Goal: Information Seeking & Learning: Learn about a topic

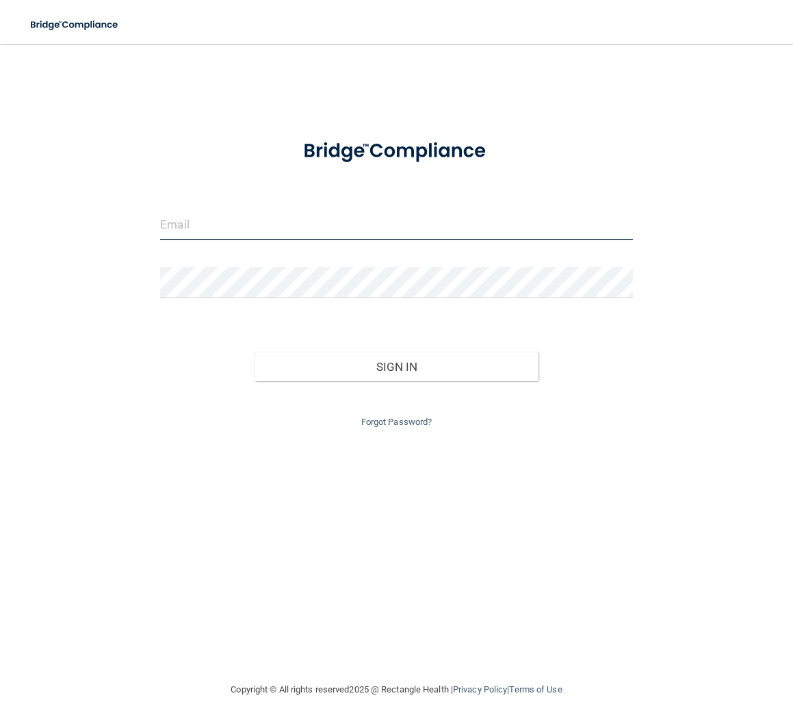
click at [220, 229] on input "email" at bounding box center [396, 224] width 473 height 31
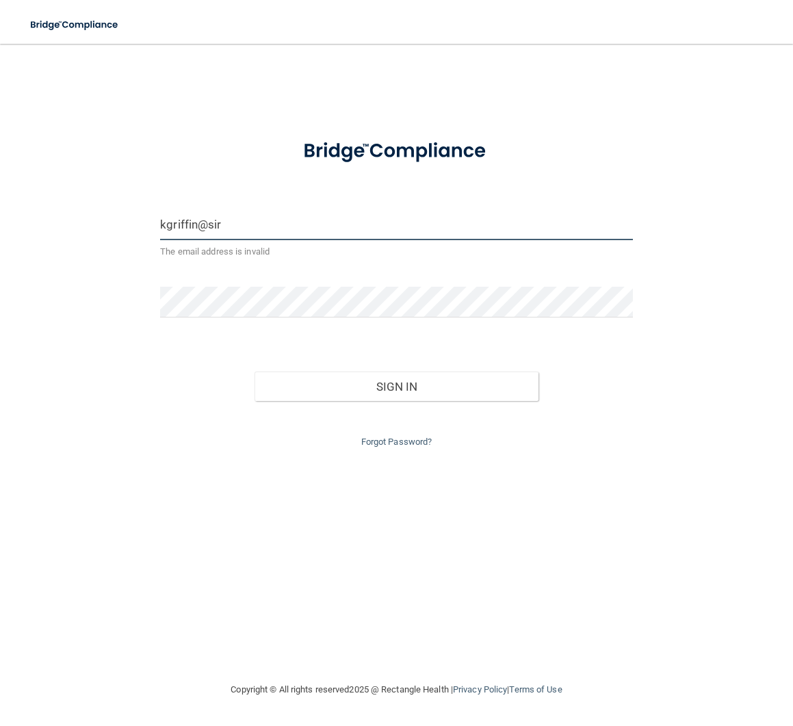
type input "[EMAIL_ADDRESS][DOMAIN_NAME]"
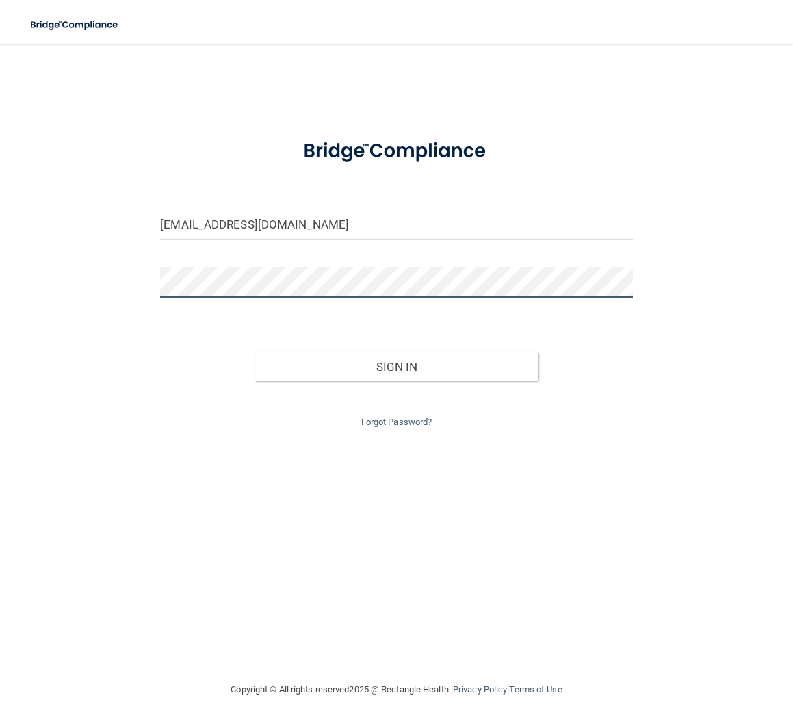
click at [255, 352] on button "Sign In" at bounding box center [396, 367] width 283 height 30
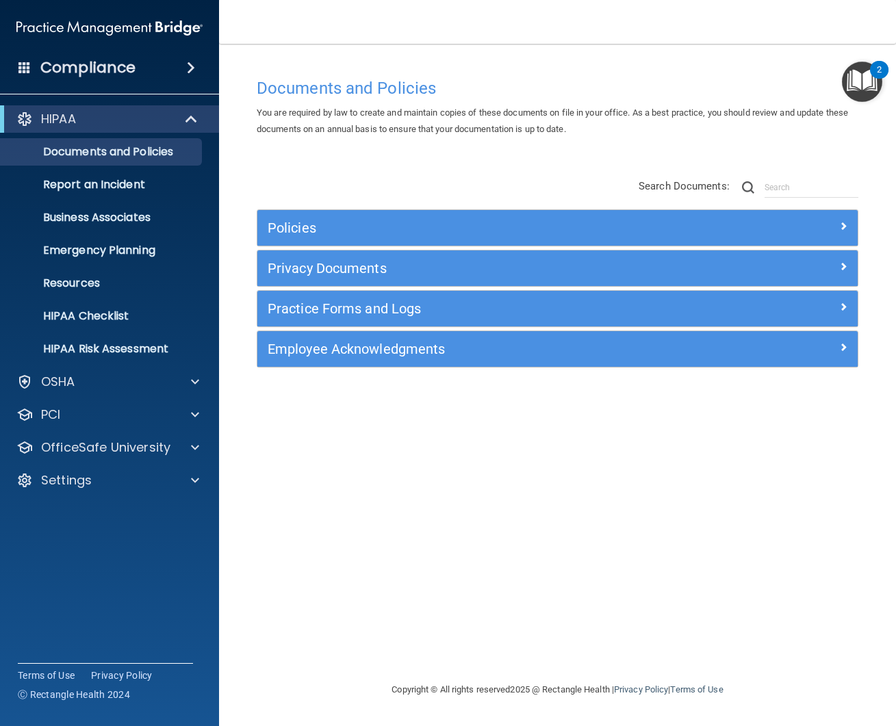
click at [192, 64] on span at bounding box center [191, 68] width 8 height 16
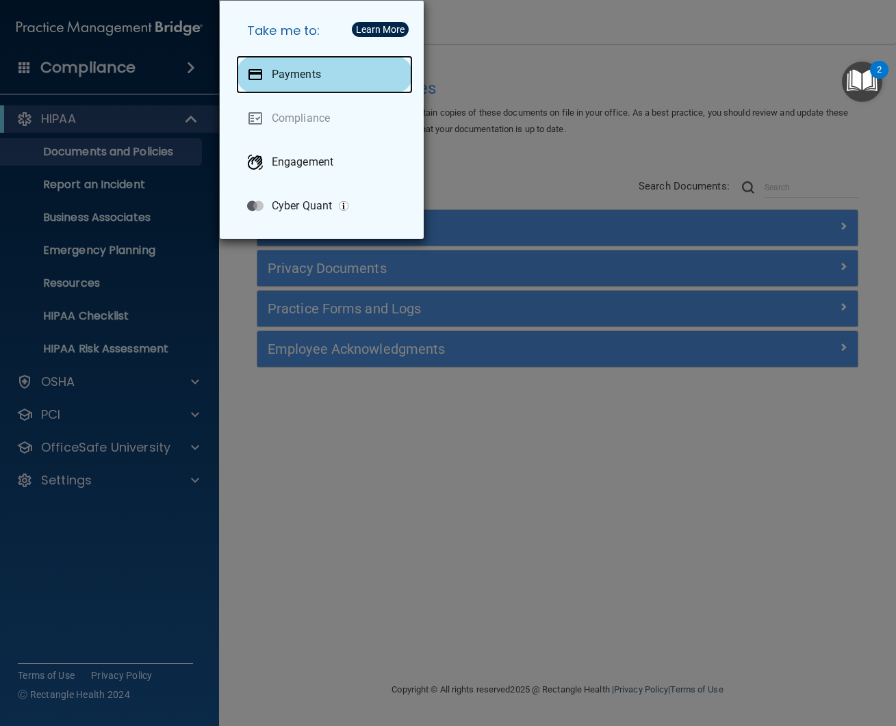
click at [344, 84] on div "Payments" at bounding box center [324, 74] width 177 height 38
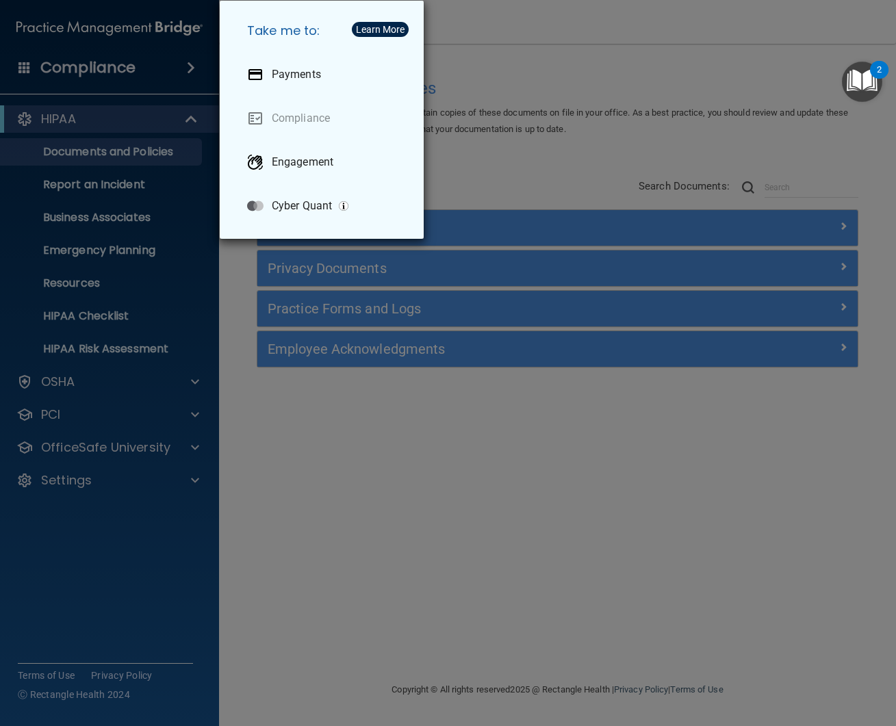
click at [195, 387] on div "Take me to: Payments Compliance Engagement Cyber Quant" at bounding box center [448, 363] width 896 height 726
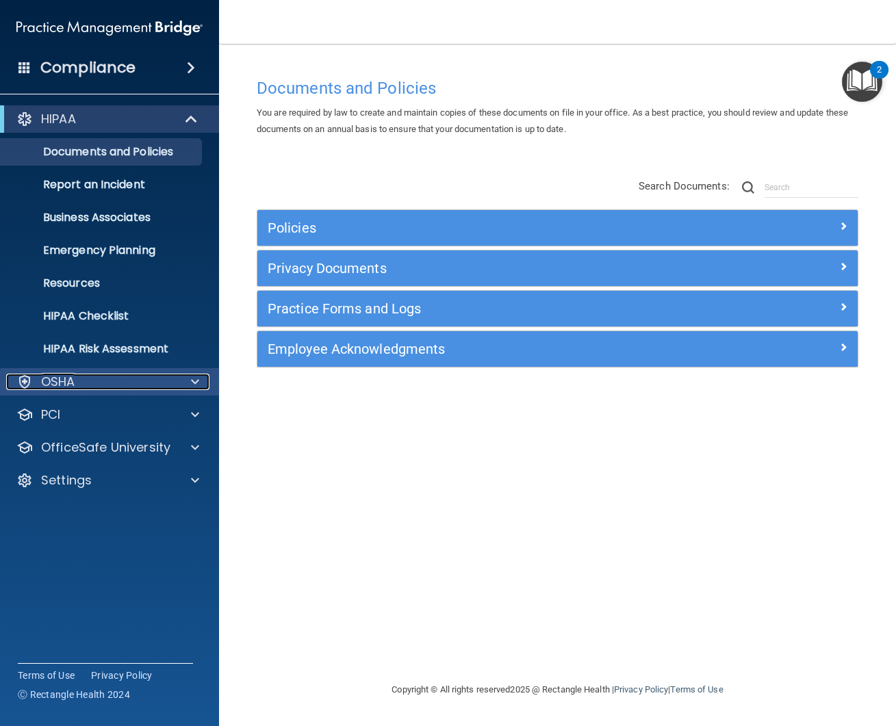
click at [194, 385] on span at bounding box center [195, 382] width 8 height 16
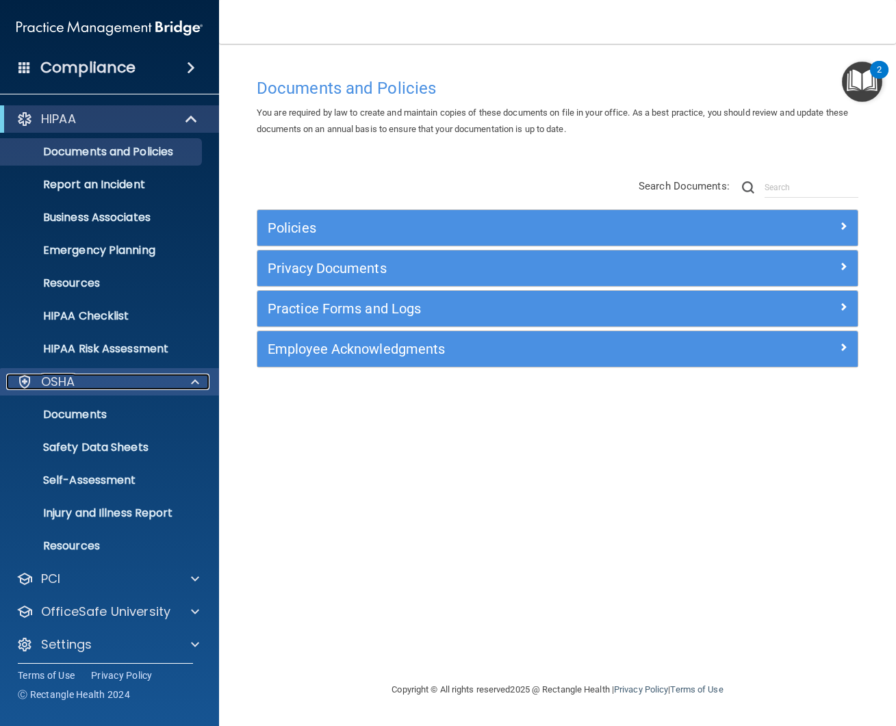
scroll to position [6, 0]
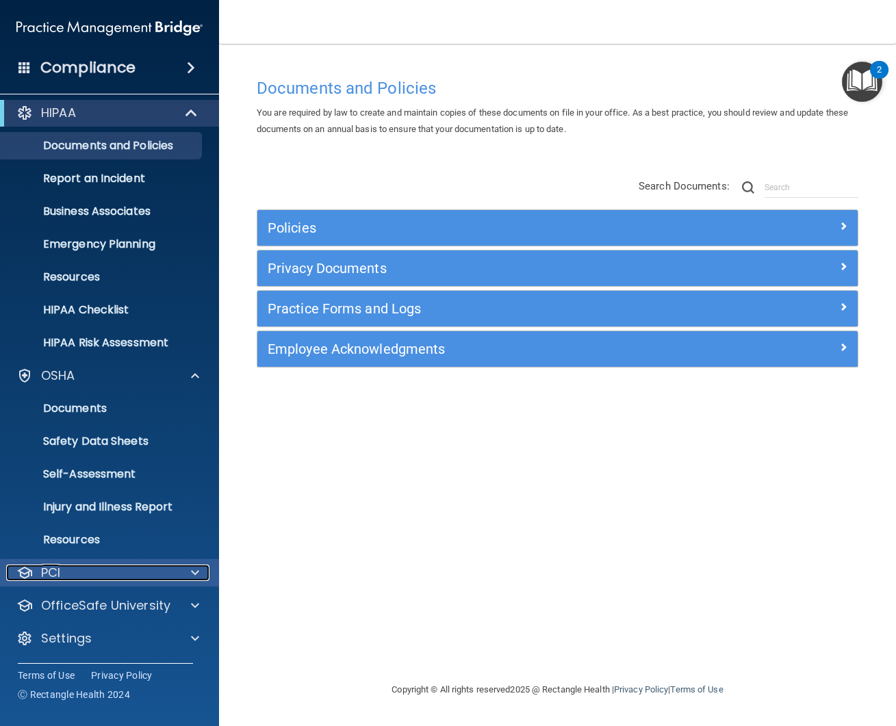
click at [192, 576] on span at bounding box center [195, 573] width 8 height 16
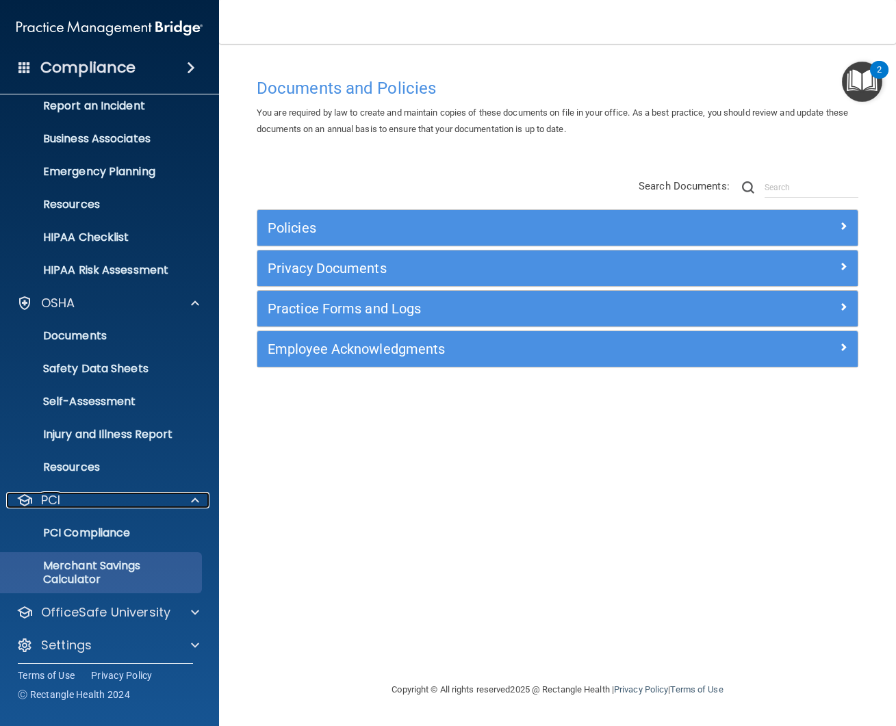
scroll to position [71, 0]
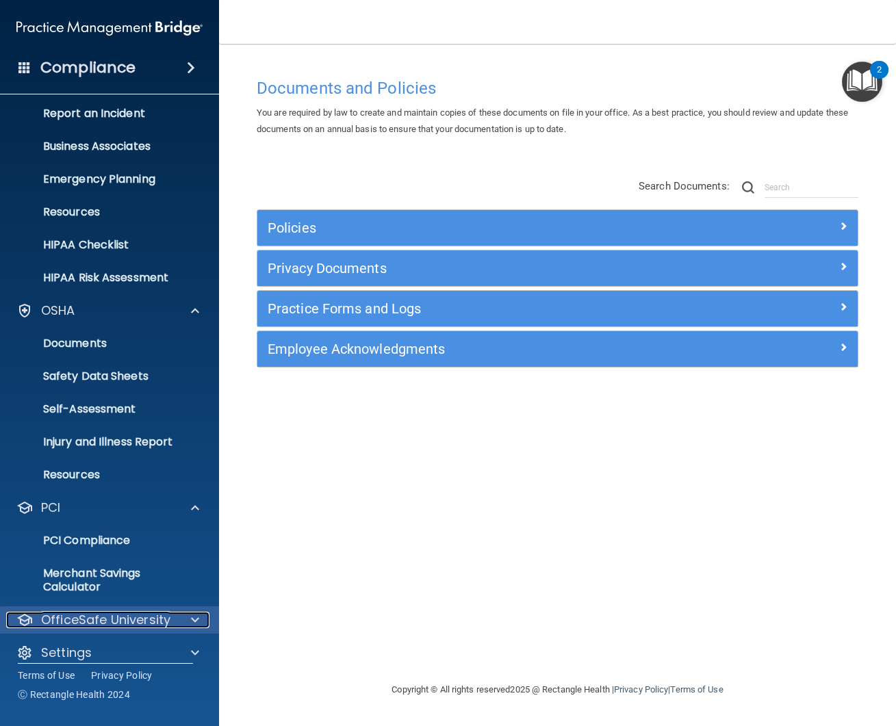
click at [195, 620] on span at bounding box center [195, 620] width 8 height 16
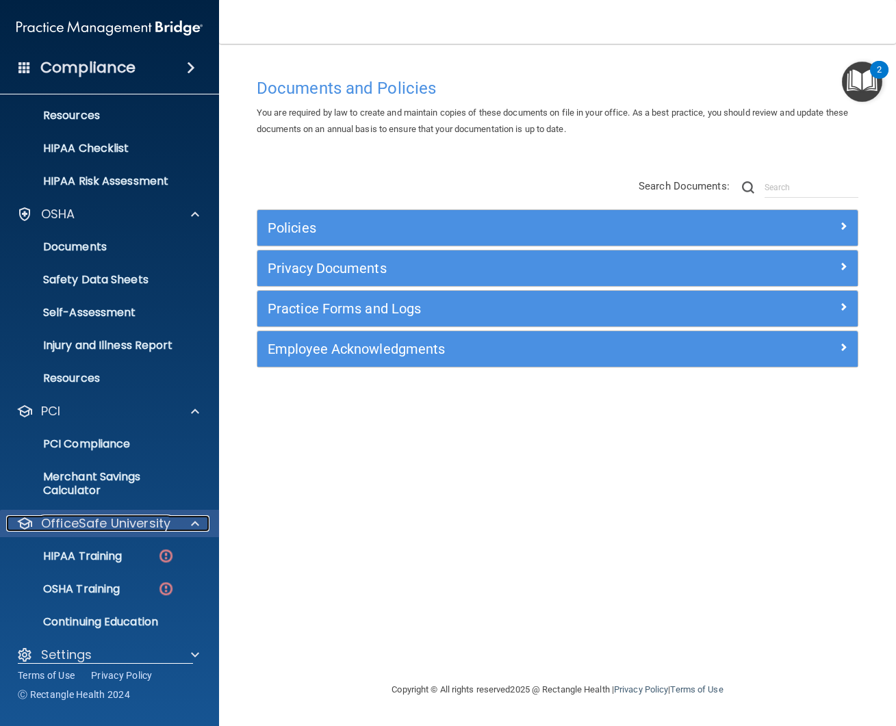
scroll to position [183, 0]
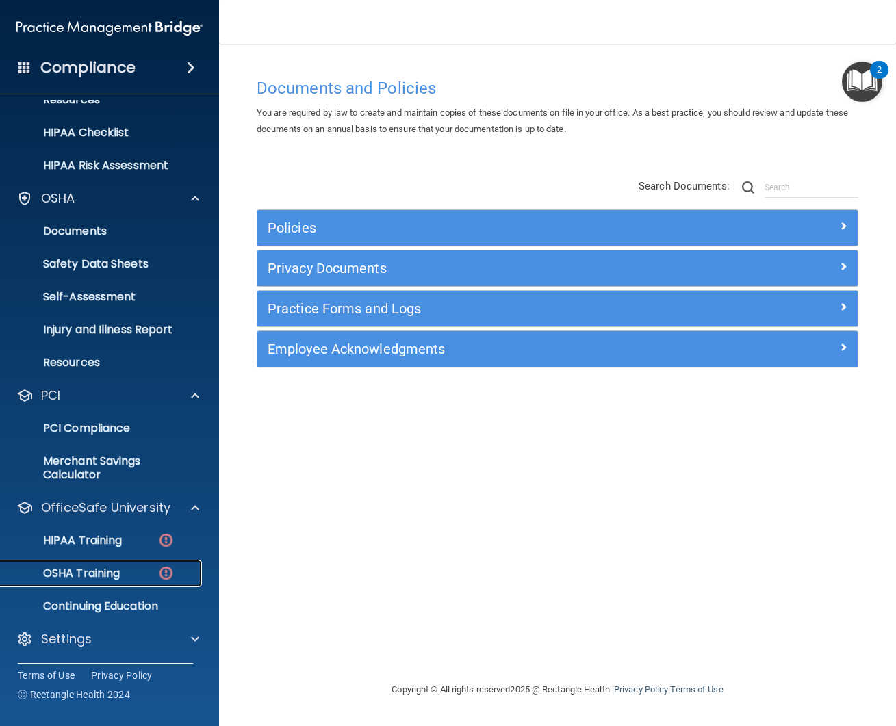
click at [112, 568] on p "OSHA Training" at bounding box center [64, 574] width 111 height 14
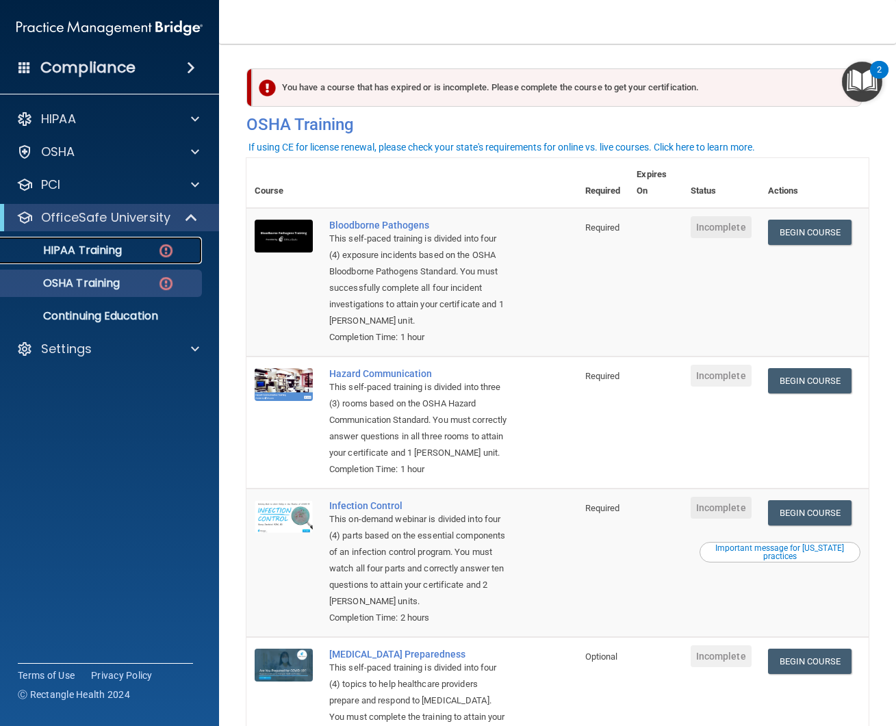
click at [113, 252] on p "HIPAA Training" at bounding box center [65, 251] width 113 height 14
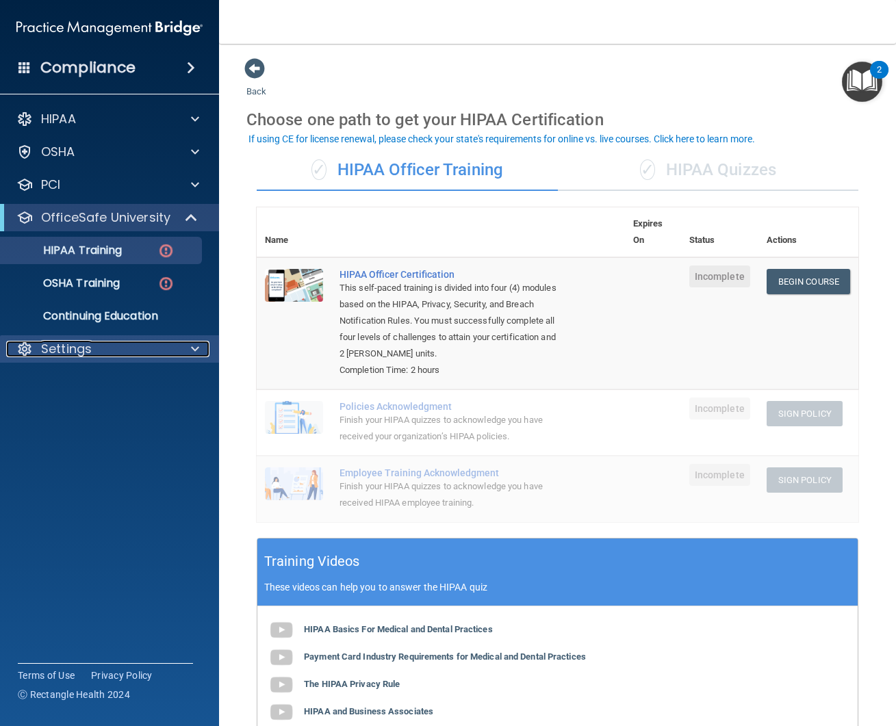
click at [36, 354] on div "Settings" at bounding box center [91, 349] width 170 height 16
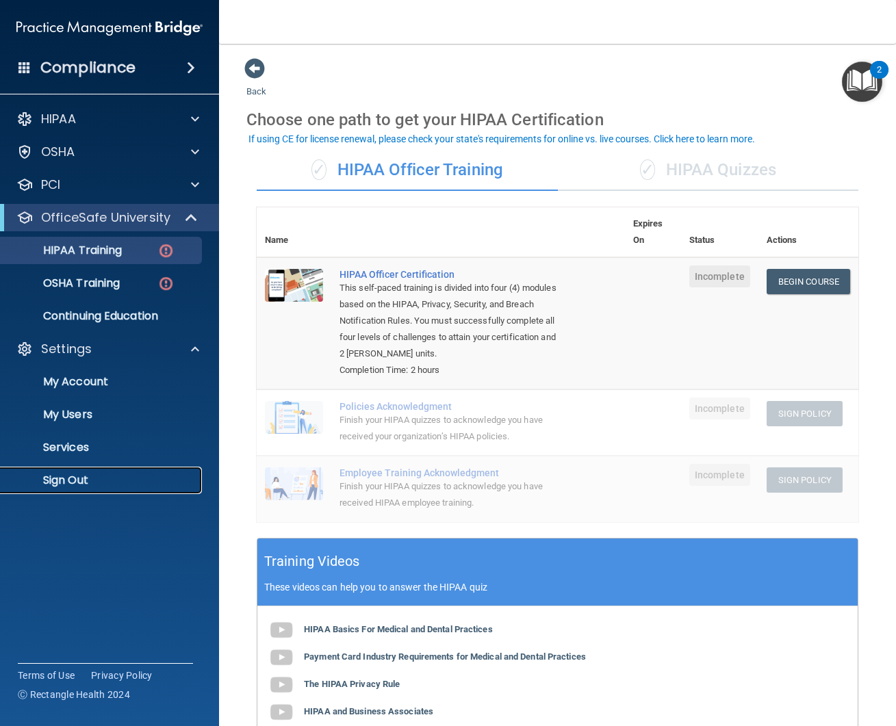
click at [62, 492] on link "Sign Out" at bounding box center [94, 480] width 216 height 27
